Goal: Transaction & Acquisition: Obtain resource

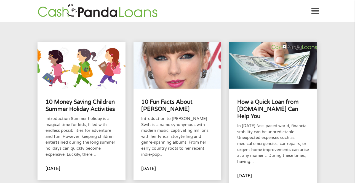
click at [312, 8] on icon at bounding box center [316, 11] width 8 height 14
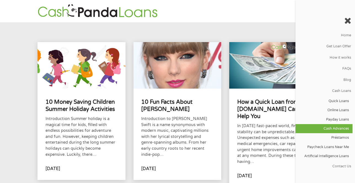
click at [345, 132] on link "Cash Advances" at bounding box center [324, 128] width 57 height 9
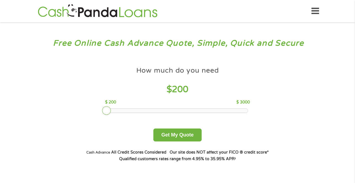
drag, startPoint x: 147, startPoint y: 110, endPoint x: 96, endPoint y: 116, distance: 51.2
click at [96, 116] on div "How much do you need $ 200 $ 200 $ 3000 Get My Quote" at bounding box center [177, 103] width 193 height 78
click at [172, 137] on button "Get My Quote" at bounding box center [177, 135] width 48 height 13
click at [181, 137] on button "Get My Quote" at bounding box center [177, 135] width 48 height 13
